Goal: Go to known website: Access a specific website the user already knows

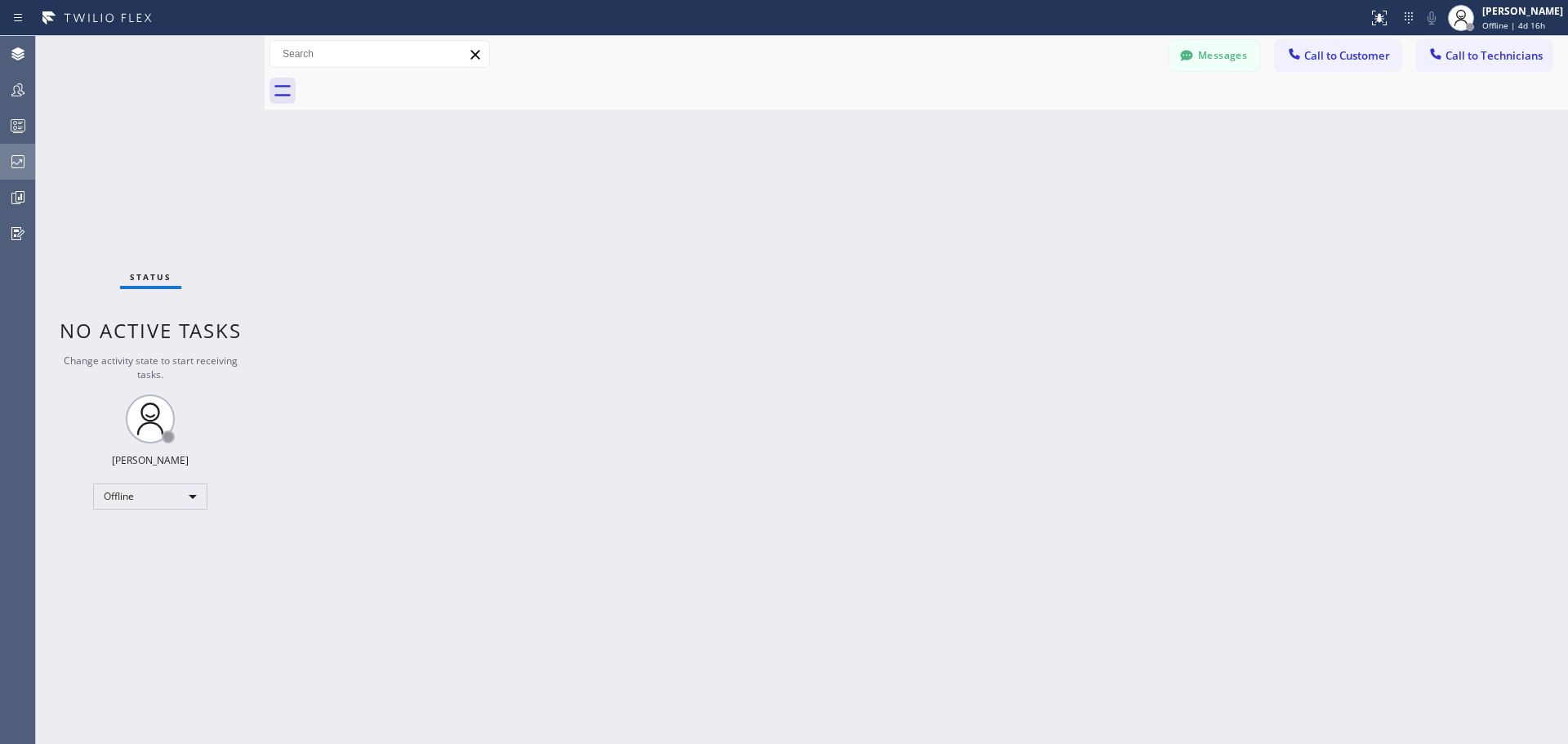
click at [26, 165] on icon at bounding box center [18, 162] width 19 height 19
